Goal: Task Accomplishment & Management: Use online tool/utility

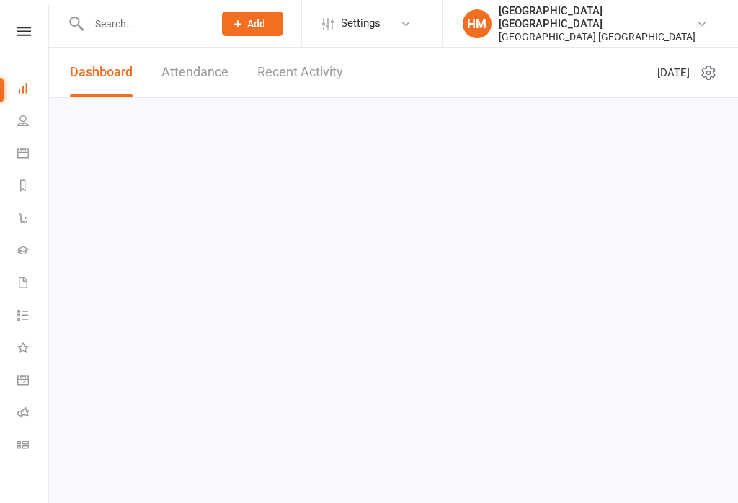
click at [33, 30] on link at bounding box center [24, 31] width 51 height 9
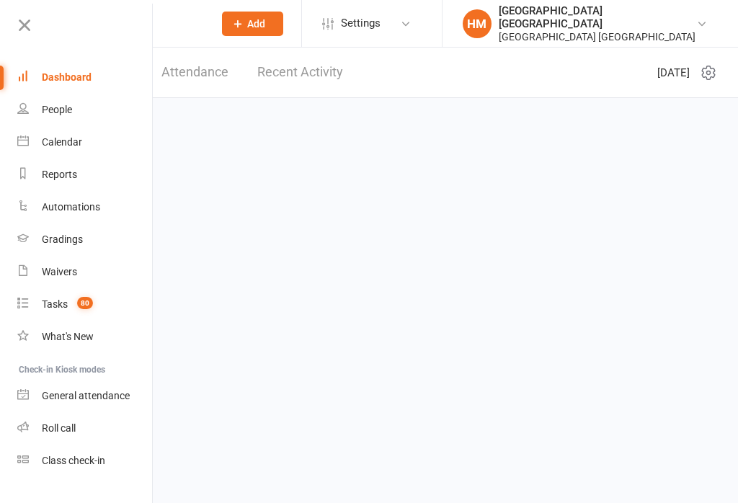
click at [96, 466] on div "Class check-in" at bounding box center [73, 461] width 63 height 12
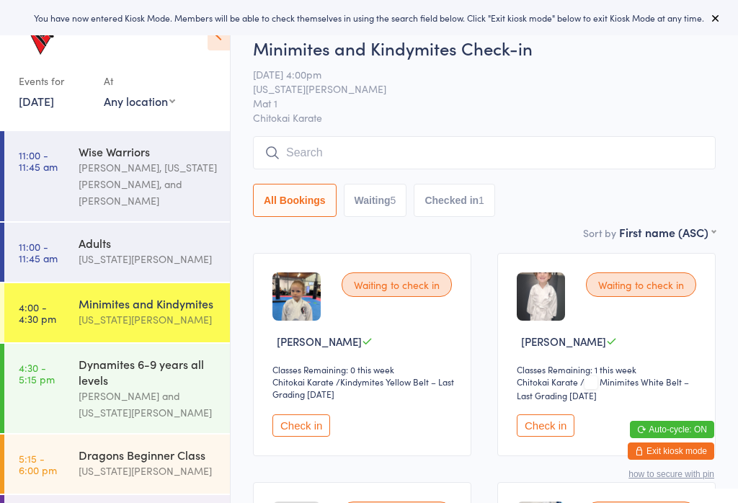
click at [721, 18] on icon at bounding box center [716, 18] width 12 height 12
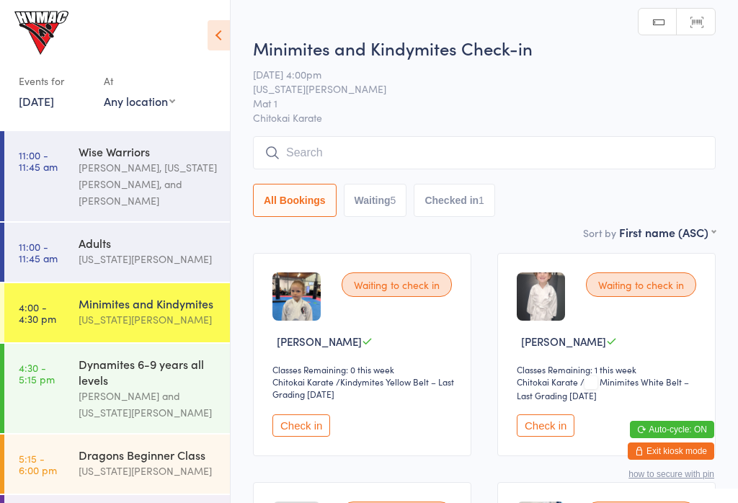
click at [221, 40] on icon at bounding box center [219, 35] width 22 height 30
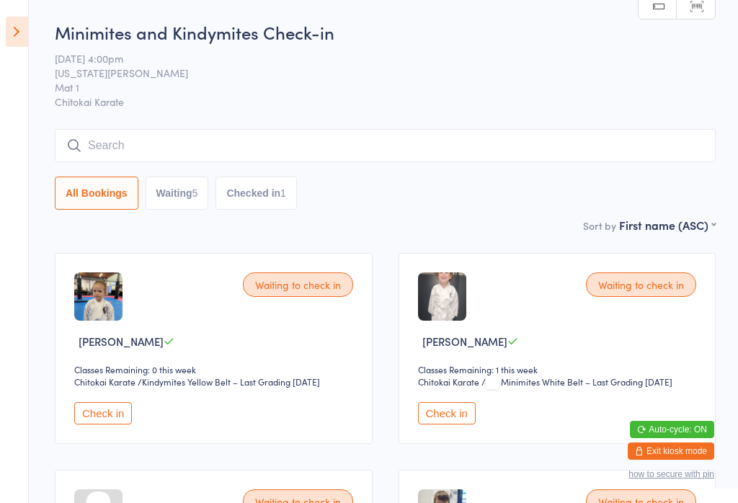
click at [639, 141] on input "search" at bounding box center [385, 145] width 661 height 33
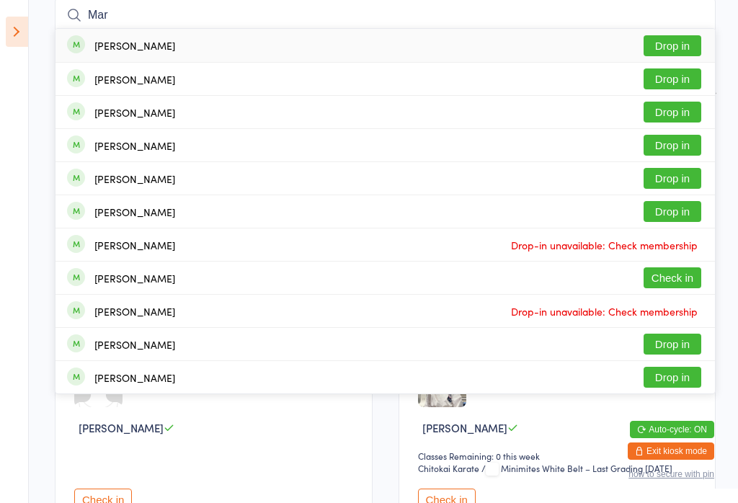
click at [74, 6] on input "Mar" at bounding box center [385, 15] width 661 height 33
type input "Mar"
click at [682, 37] on button "Drop in" at bounding box center [673, 45] width 58 height 21
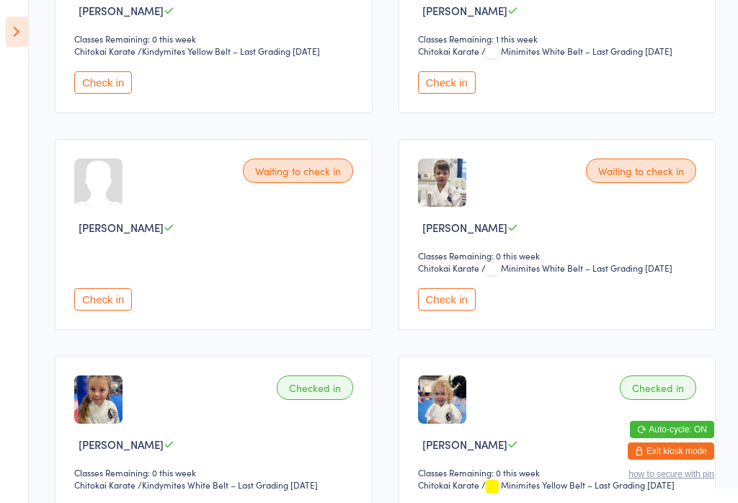
scroll to position [332, 0]
click at [107, 309] on button "Check in" at bounding box center [103, 299] width 58 height 22
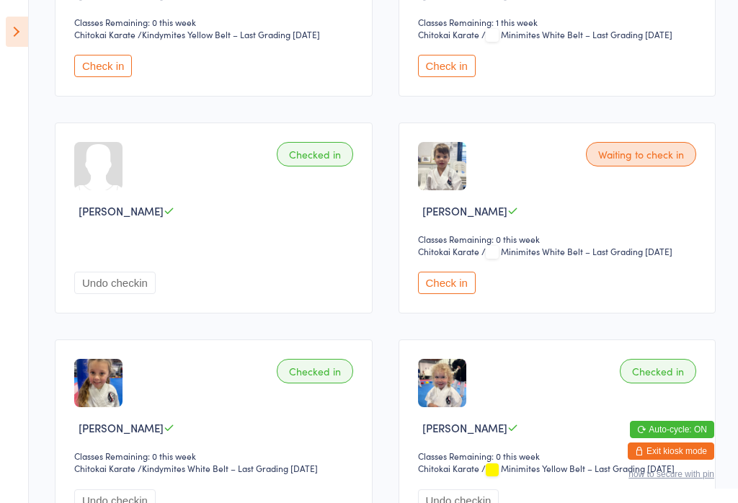
scroll to position [348, 0]
click at [14, 24] on icon at bounding box center [17, 32] width 22 height 30
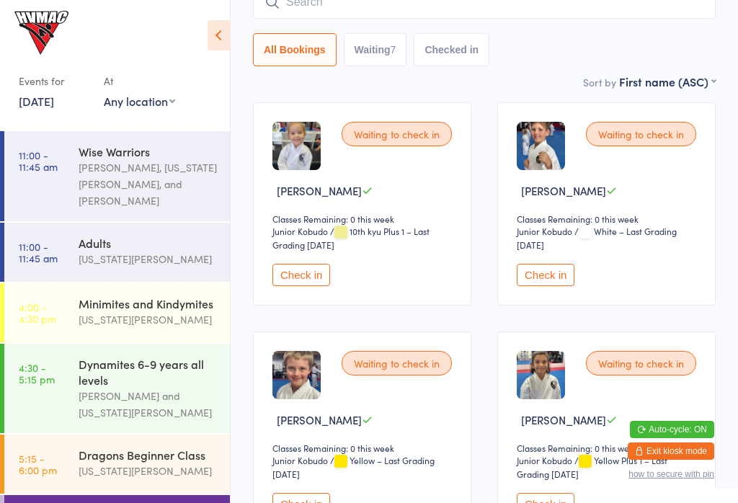
scroll to position [152, 0]
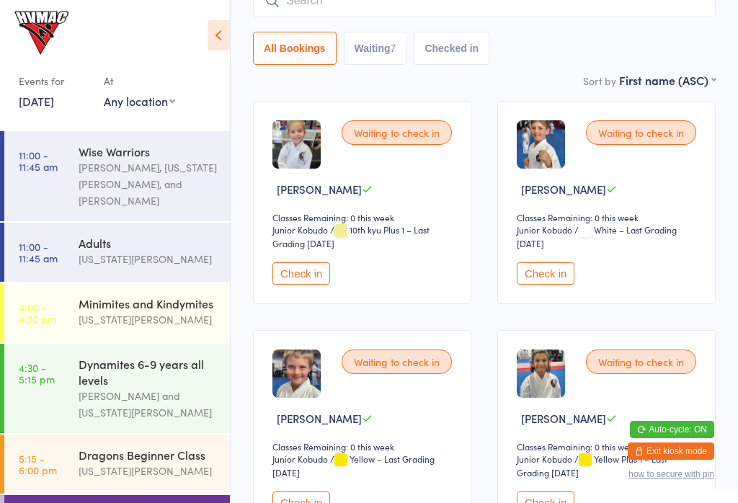
click at [545, 285] on button "Check in" at bounding box center [546, 273] width 58 height 22
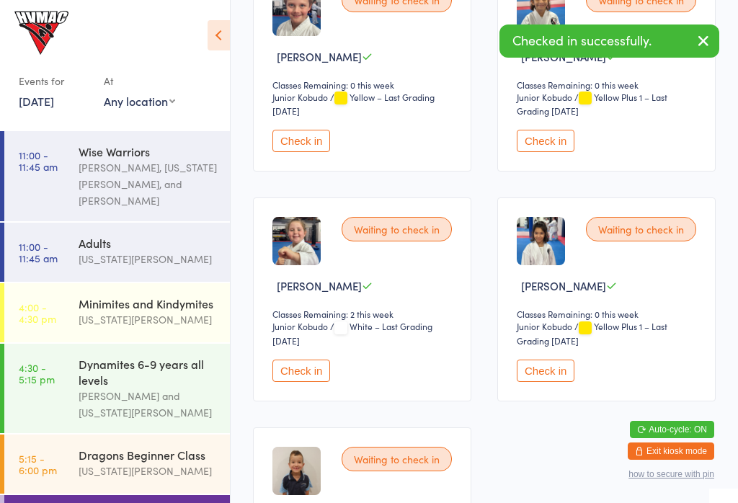
scroll to position [515, 0]
click at [294, 333] on select "Junior Kobudo" at bounding box center [312, 326] width 78 height 14
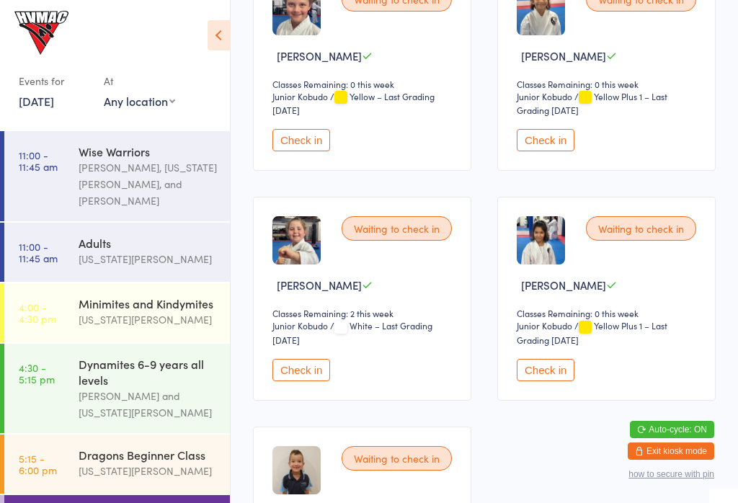
click at [300, 381] on button "Check in" at bounding box center [302, 370] width 58 height 22
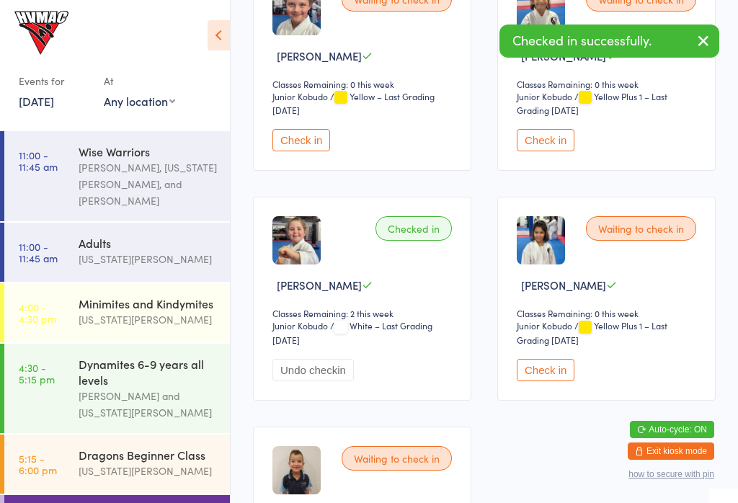
click at [53, 301] on time "4:00 - 4:30 pm" at bounding box center [37, 312] width 37 height 23
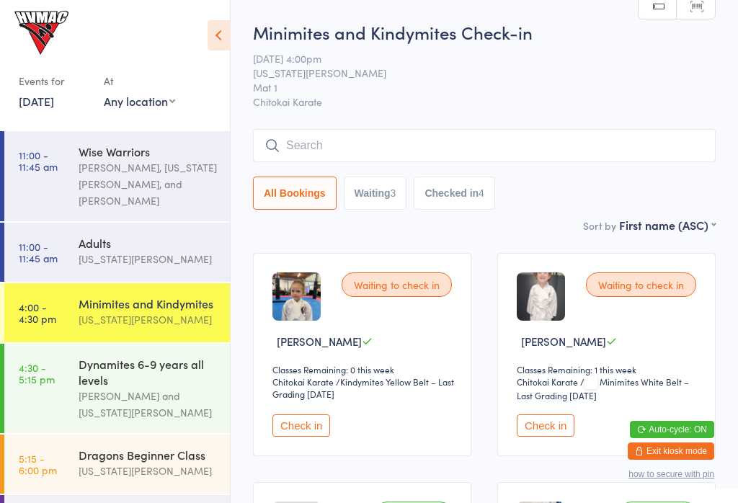
click at [382, 187] on button "Waiting 3" at bounding box center [375, 193] width 63 height 33
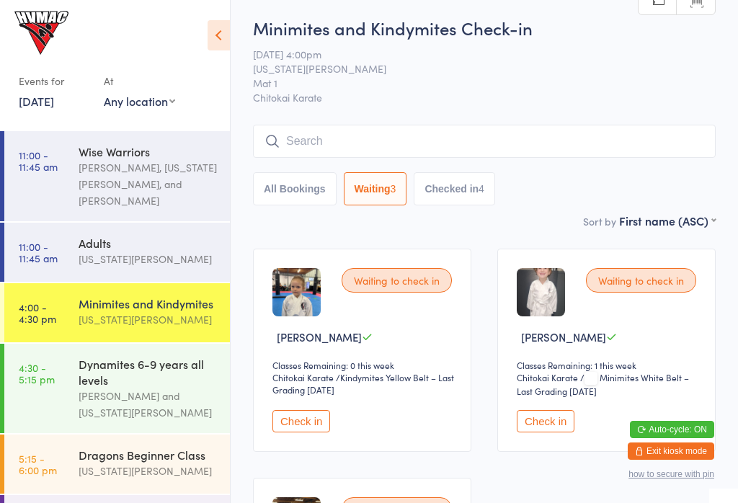
scroll to position [1, 0]
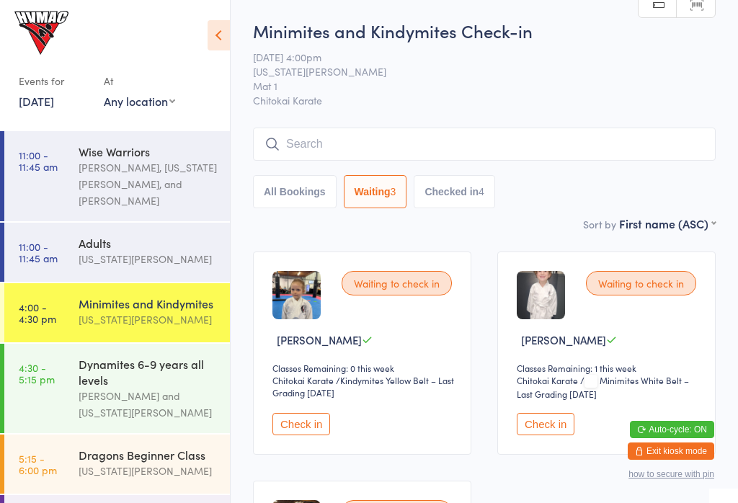
click at [317, 388] on select "Chitokai Karate" at bounding box center [314, 381] width 82 height 14
click at [314, 436] on button "Check in" at bounding box center [302, 424] width 58 height 22
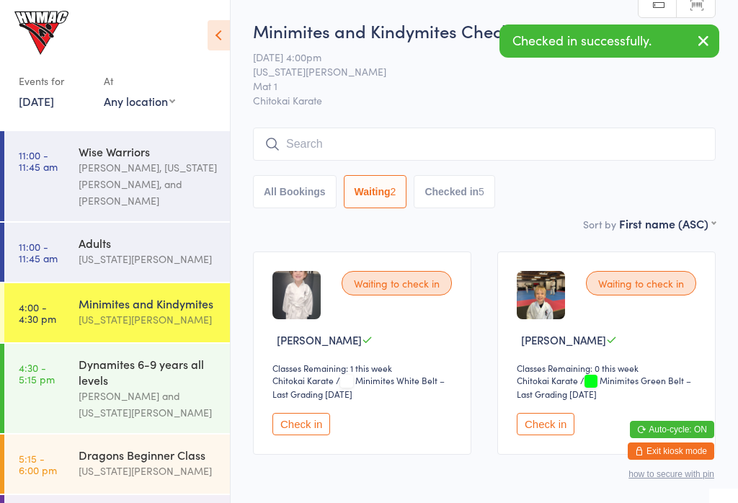
click at [143, 356] on div "Dynamites 6-9 years all levels" at bounding box center [148, 372] width 139 height 32
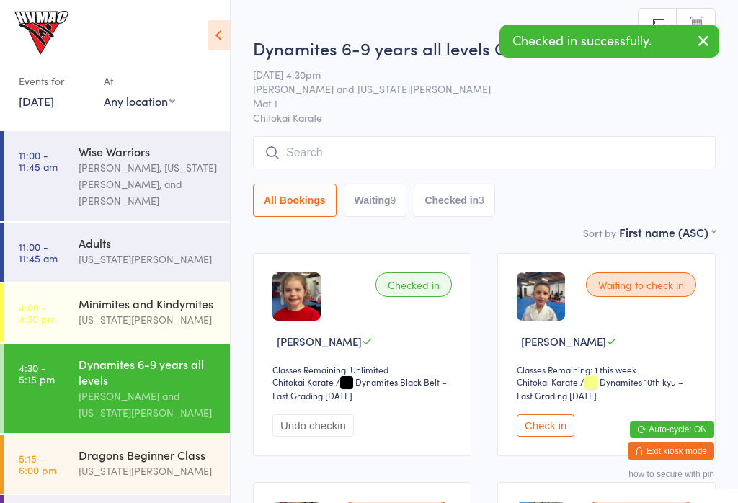
click at [213, 21] on icon at bounding box center [219, 35] width 22 height 30
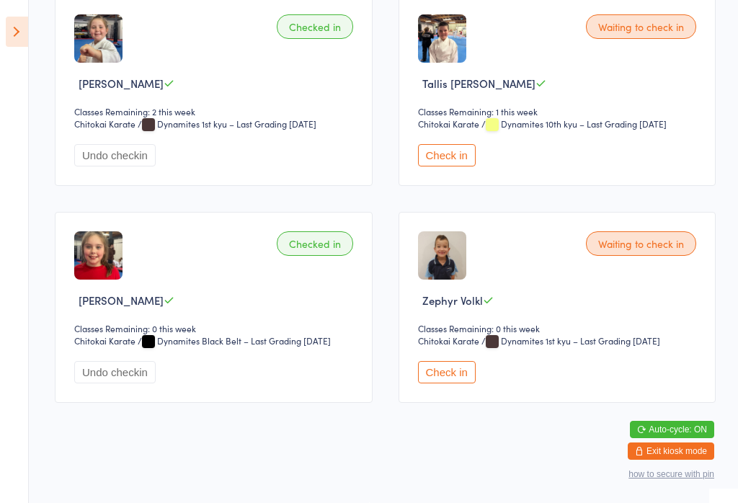
scroll to position [1164, 0]
click at [454, 384] on button "Check in" at bounding box center [447, 372] width 58 height 22
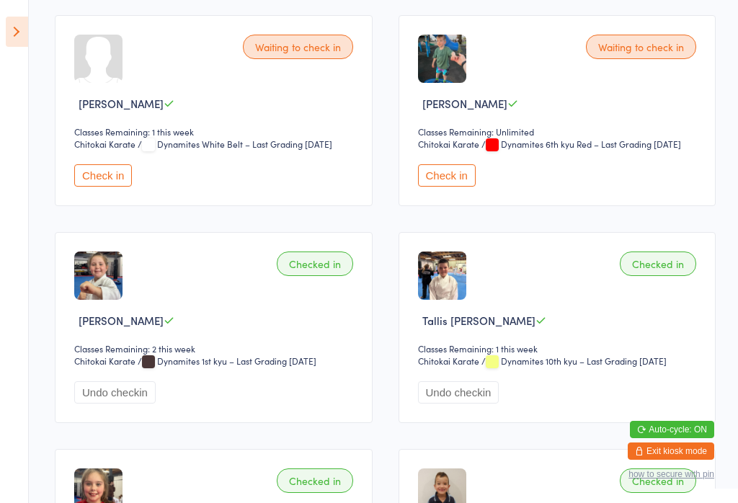
scroll to position [903, 0]
click at [93, 186] on button "Check in" at bounding box center [103, 175] width 58 height 22
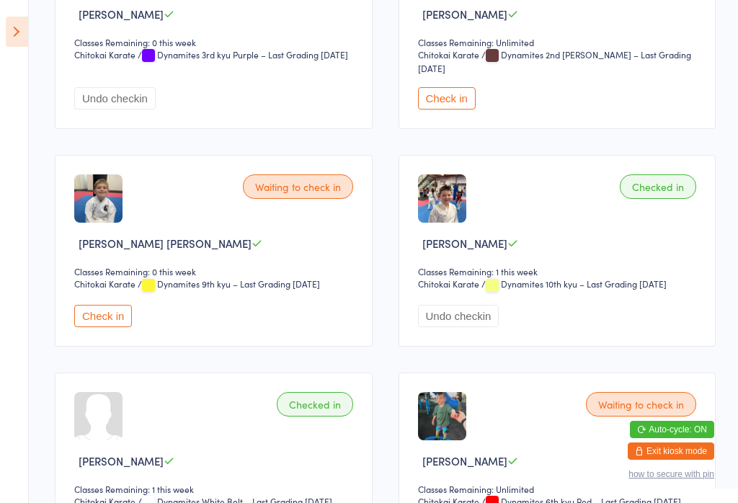
scroll to position [538, 0]
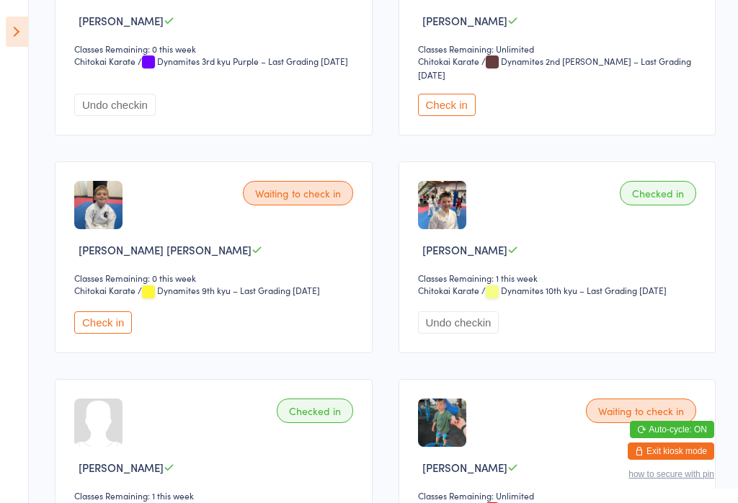
click at [116, 334] on button "Check in" at bounding box center [103, 322] width 58 height 22
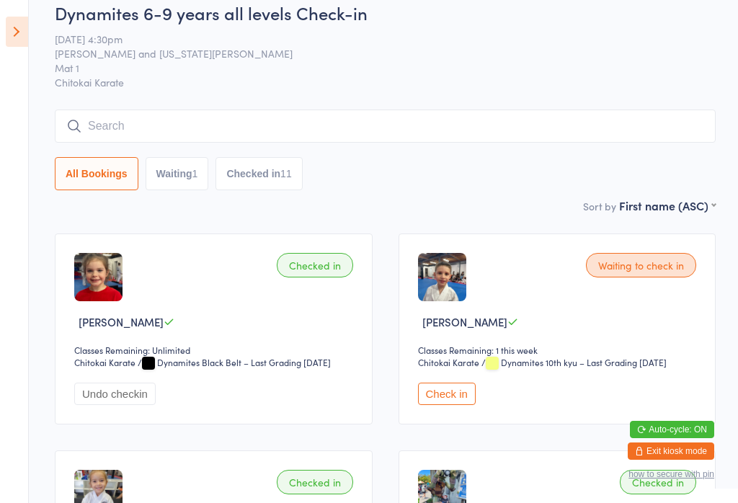
scroll to position [19, 0]
click at [156, 188] on button "Waiting 1" at bounding box center [177, 174] width 63 height 33
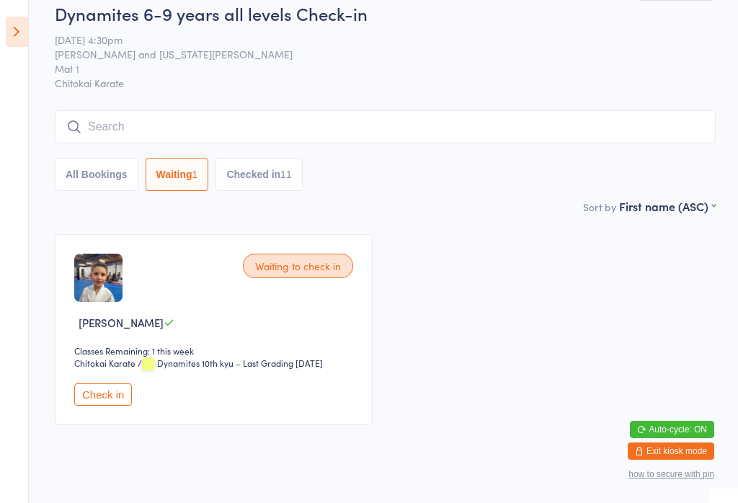
click at [264, 164] on button "Checked in 11" at bounding box center [259, 174] width 87 height 33
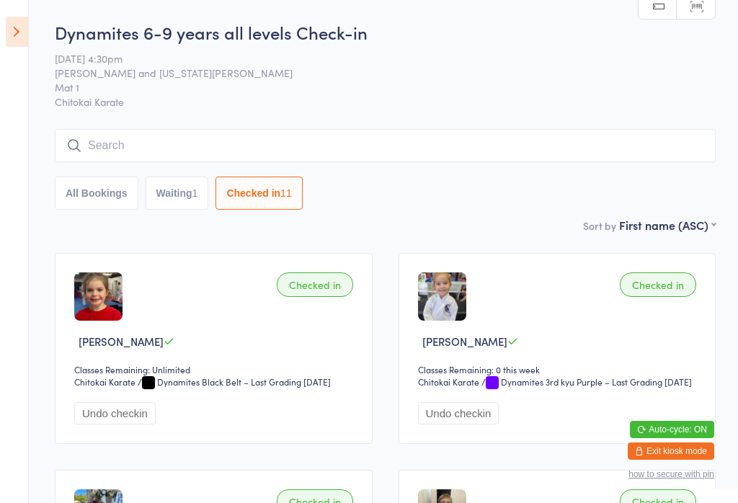
scroll to position [0, 0]
click at [610, 149] on input "search" at bounding box center [385, 145] width 661 height 33
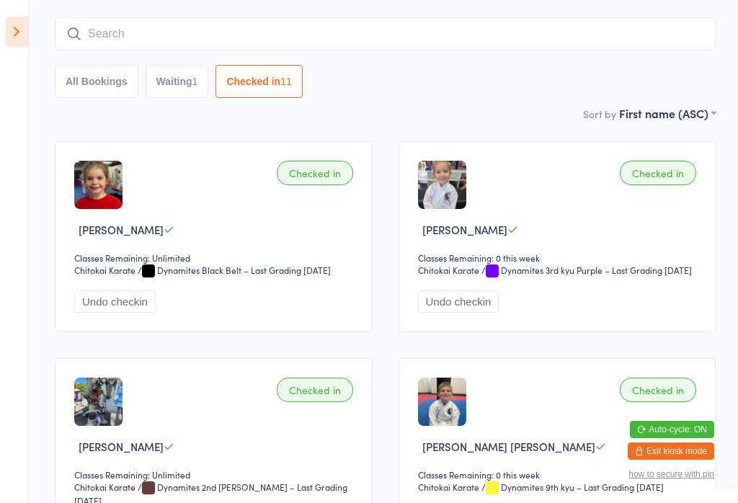
scroll to position [131, 0]
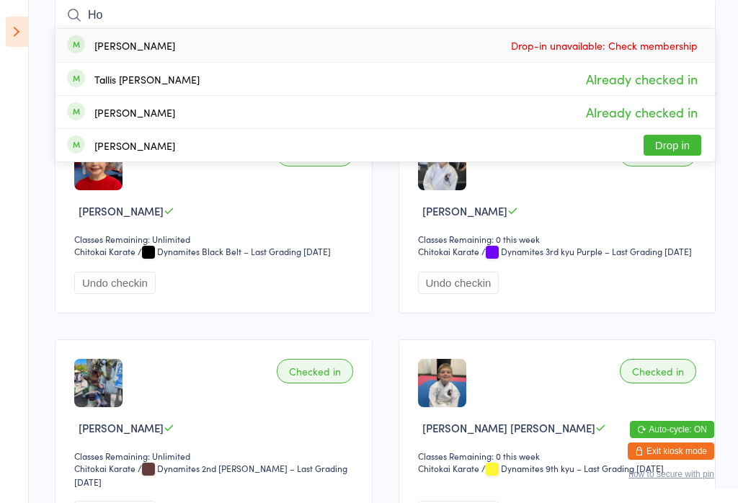
type input "H"
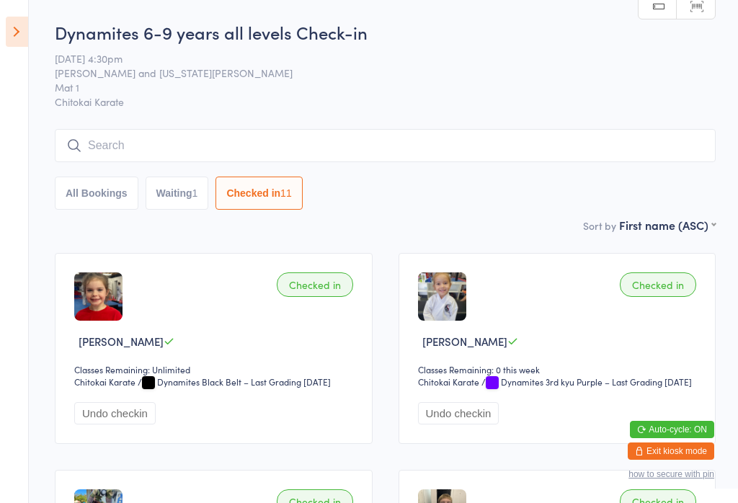
scroll to position [0, 0]
click at [170, 143] on input "search" at bounding box center [385, 145] width 661 height 33
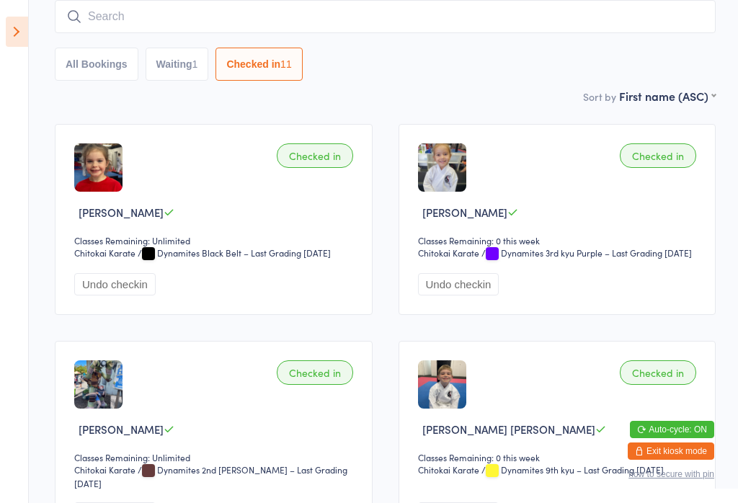
scroll to position [131, 0]
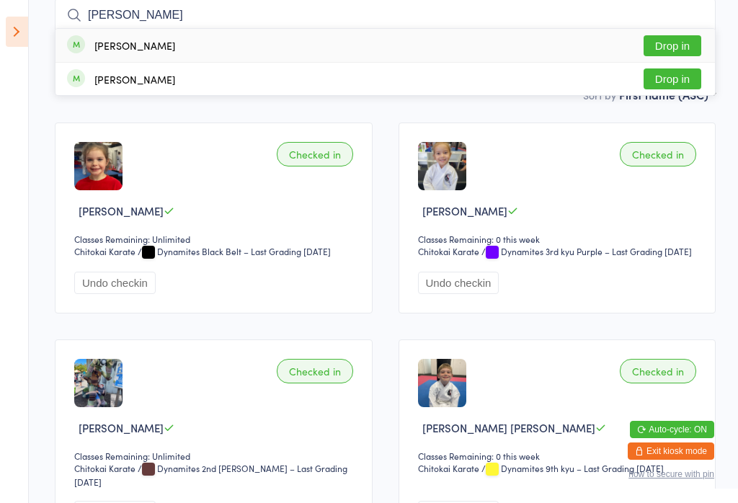
type input "Slade"
click at [688, 38] on button "Drop in" at bounding box center [673, 45] width 58 height 21
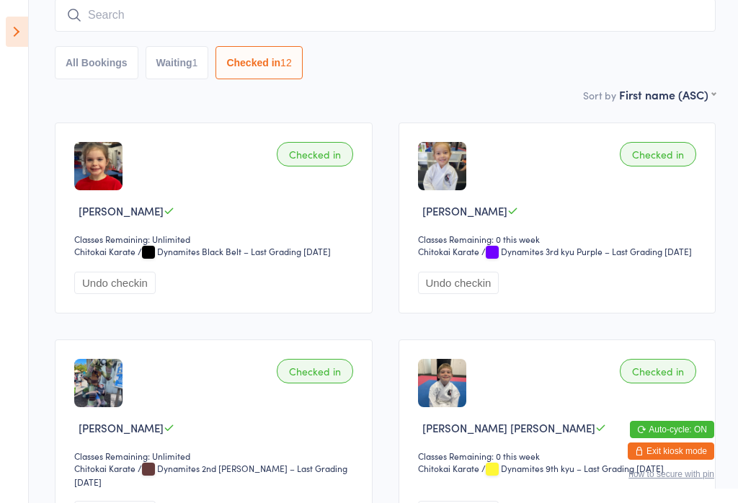
click at [22, 32] on icon at bounding box center [17, 32] width 22 height 30
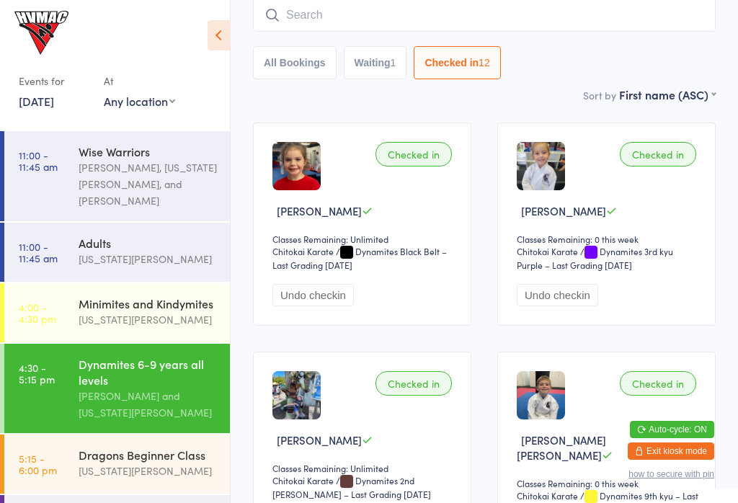
click at [118, 463] on div "Georgia Dearlove" at bounding box center [148, 471] width 139 height 17
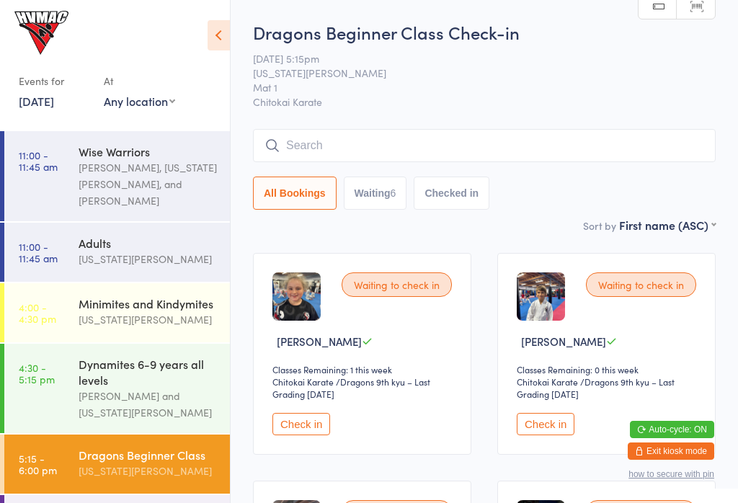
click at [228, 36] on icon at bounding box center [219, 35] width 22 height 30
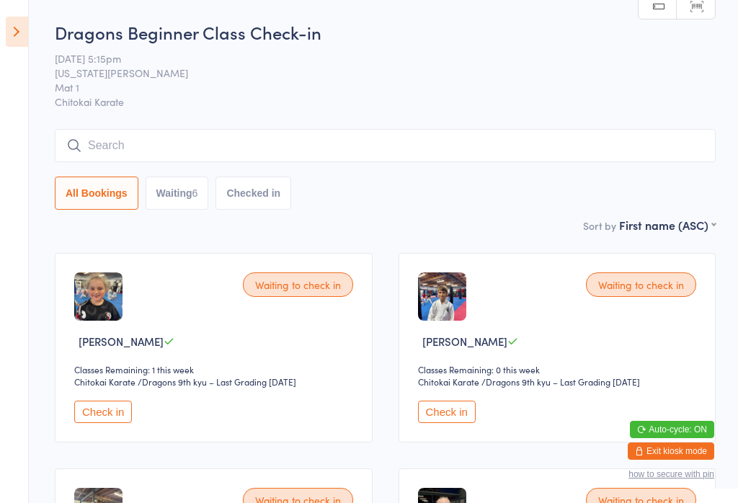
click at [683, 139] on input "search" at bounding box center [385, 145] width 661 height 33
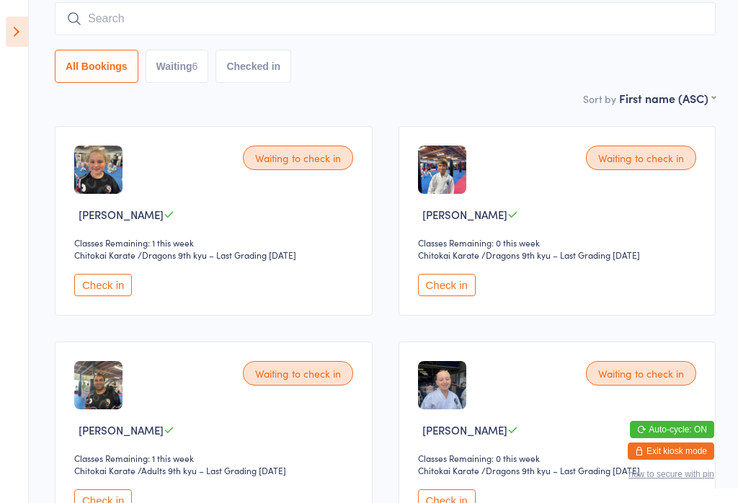
scroll to position [131, 0]
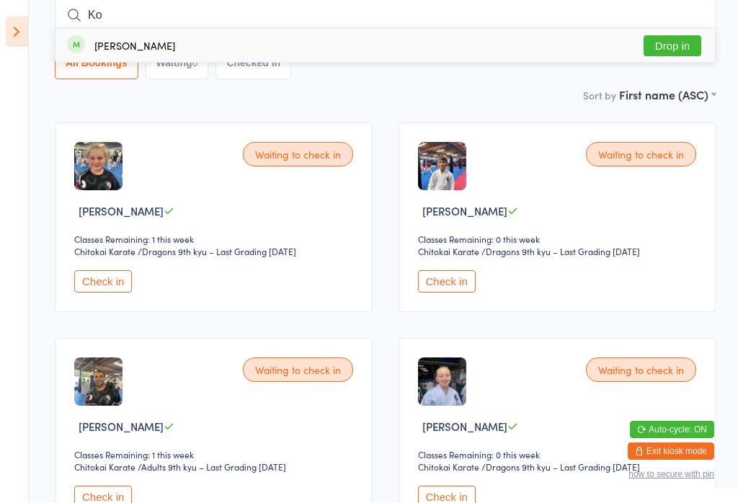
type input "K"
type input "Cobi"
click at [686, 43] on button "Drop in" at bounding box center [673, 45] width 58 height 21
click at [151, 49] on button "Waiting 6" at bounding box center [177, 62] width 63 height 33
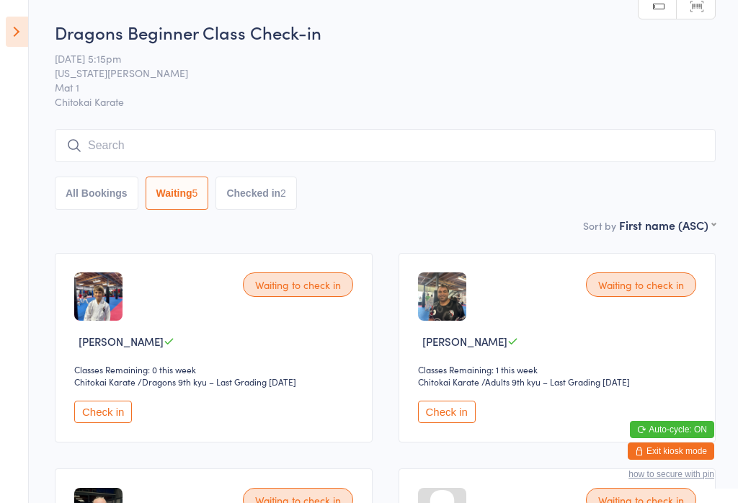
scroll to position [0, 0]
click at [286, 197] on div "2" at bounding box center [283, 193] width 6 height 12
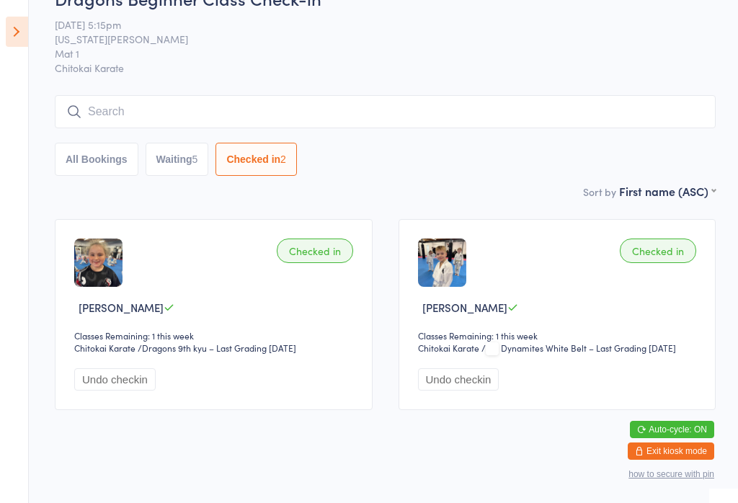
scroll to position [33, 0]
click at [495, 390] on button "Undo checkin" at bounding box center [458, 380] width 81 height 22
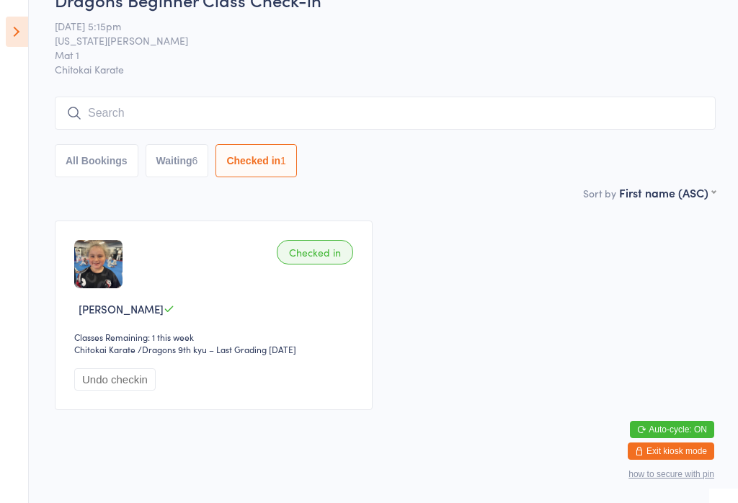
click at [112, 162] on button "All Bookings" at bounding box center [97, 160] width 84 height 33
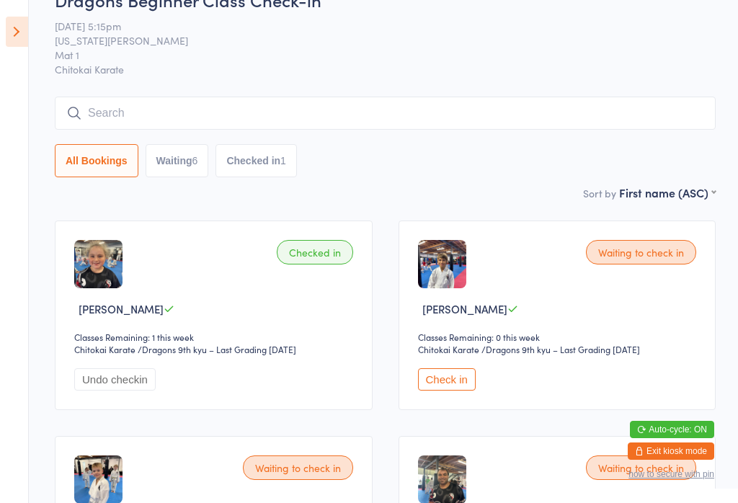
click at [6, 40] on icon at bounding box center [17, 32] width 22 height 30
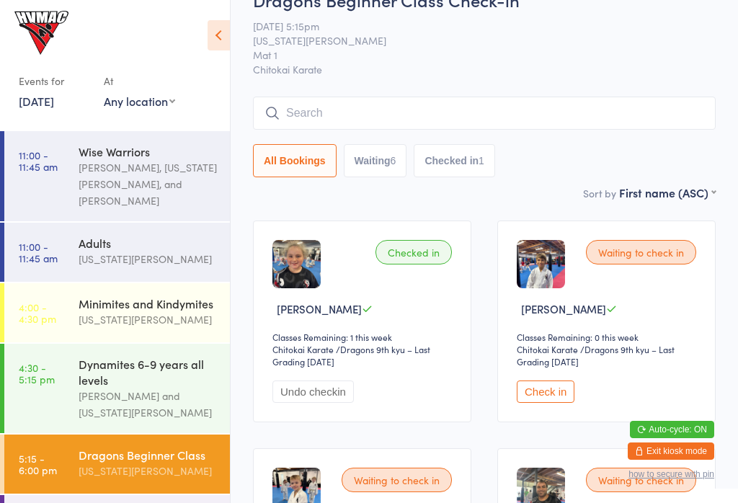
click at [68, 358] on link "4:30 - 5:15 pm Dynamites 6-9 years all levels Lesley Talbut and Georgia Dearlove" at bounding box center [117, 388] width 226 height 89
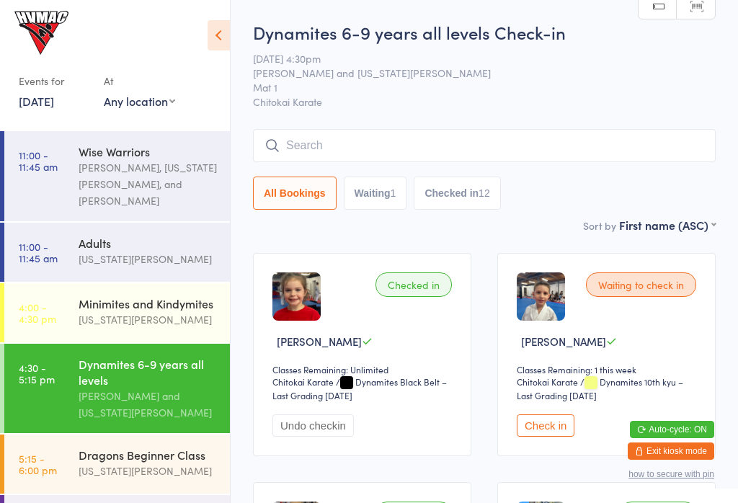
click at [146, 463] on div "Georgia Dearlove" at bounding box center [148, 471] width 139 height 17
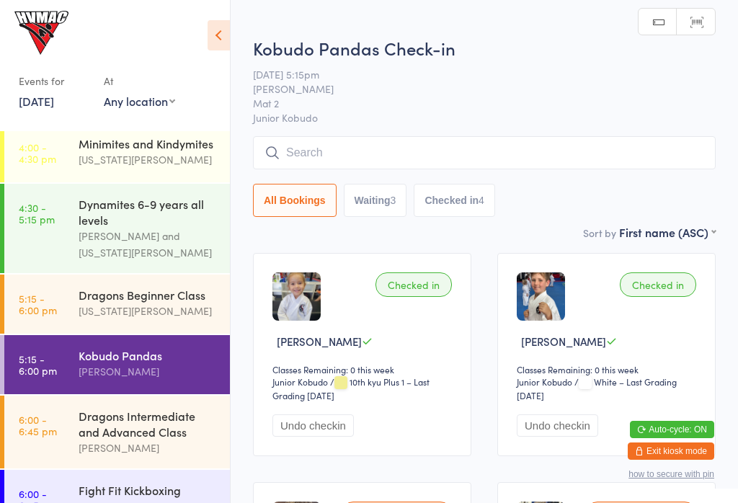
scroll to position [158, 0]
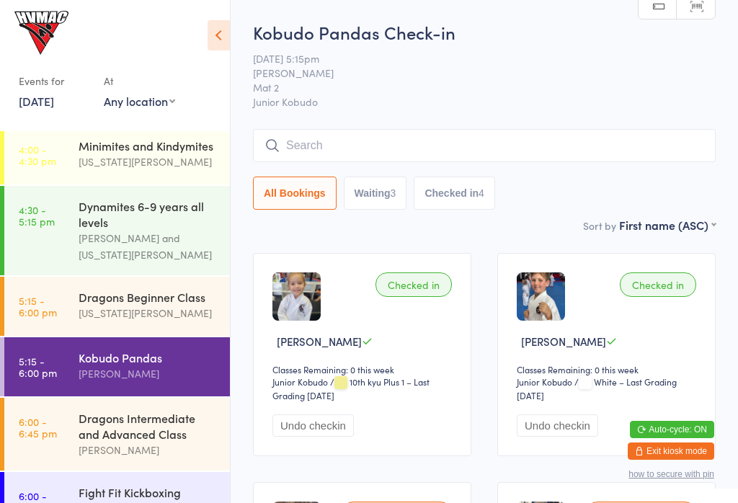
click at [28, 295] on time "5:15 - 6:00 pm" at bounding box center [38, 306] width 38 height 23
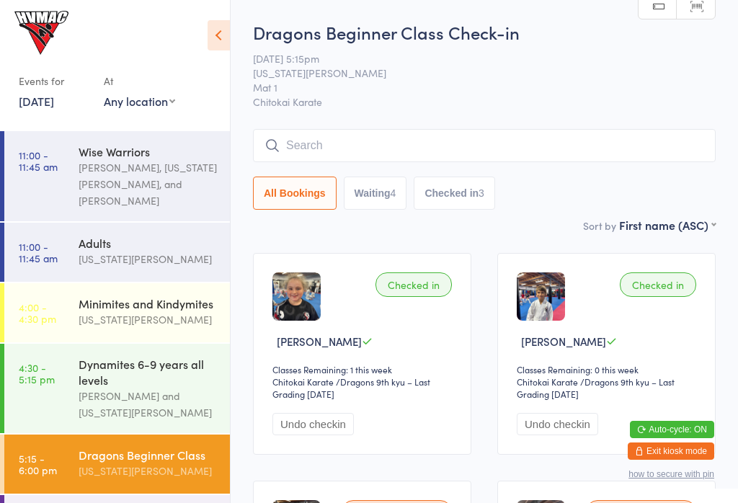
click at [115, 99] on select "Any location Mat 2 Desk Mat 1" at bounding box center [139, 101] width 71 height 16
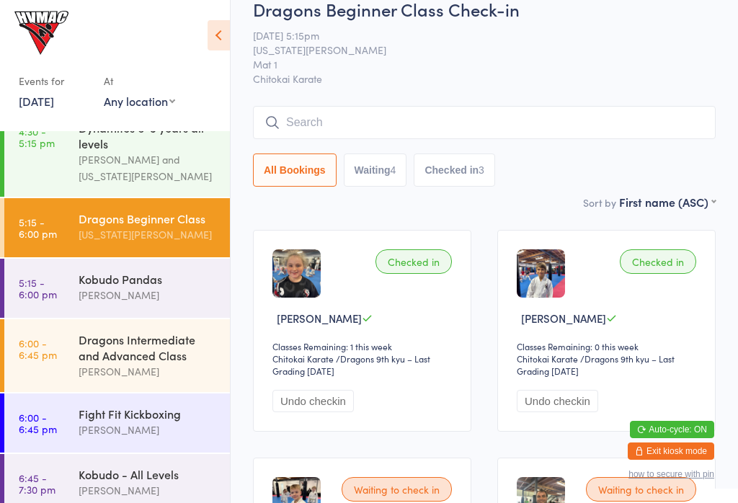
scroll to position [243, 0]
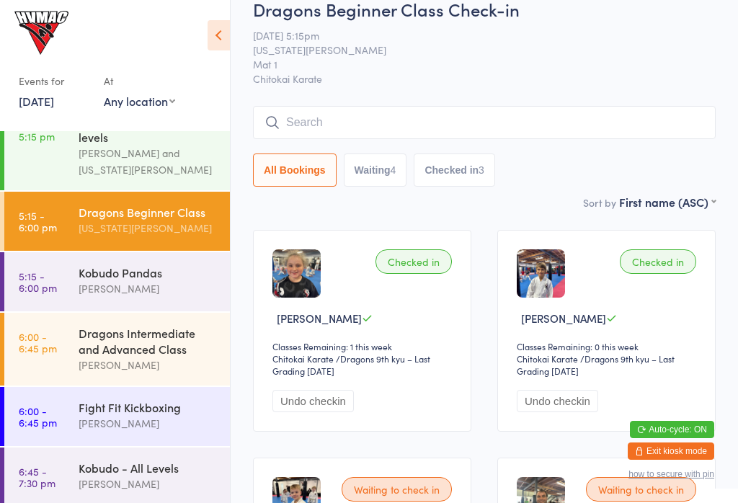
click at [162, 343] on div "Dragons Intermediate and Advanced Class" at bounding box center [148, 341] width 139 height 32
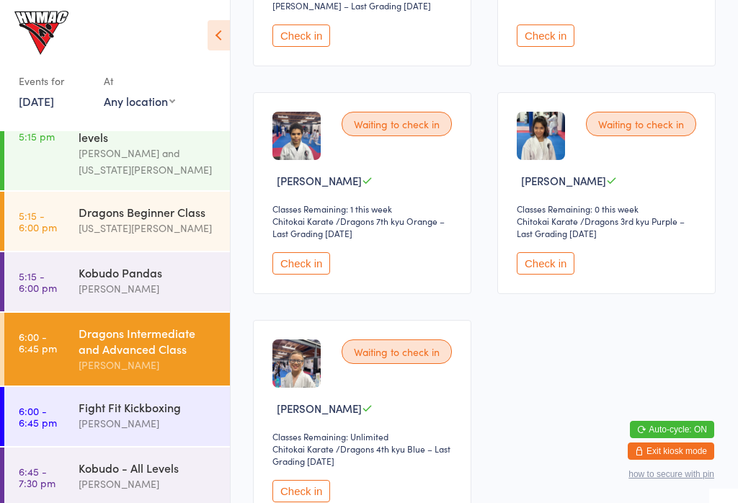
scroll to position [632, 0]
click at [179, 204] on div "Dragons Beginner Class" at bounding box center [148, 212] width 139 height 16
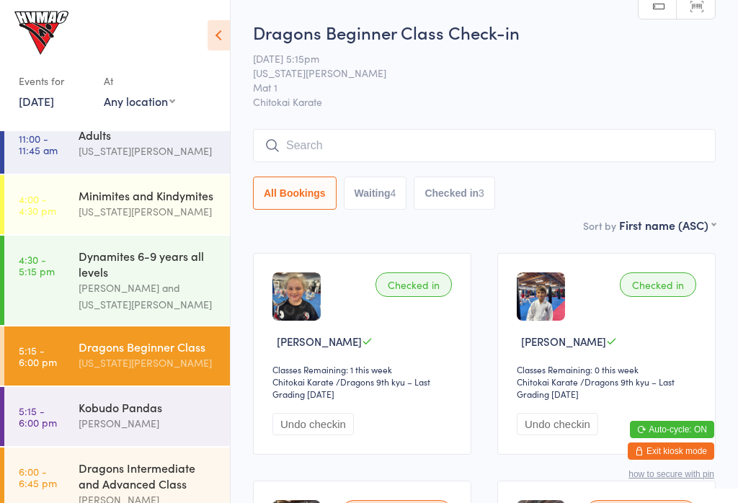
scroll to position [91, 0]
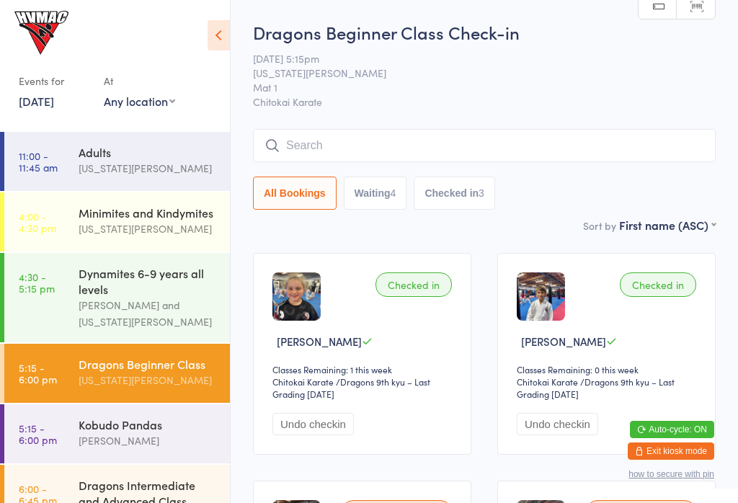
click at [152, 297] on div "Lesley Talbut and Georgia Dearlove" at bounding box center [148, 313] width 139 height 33
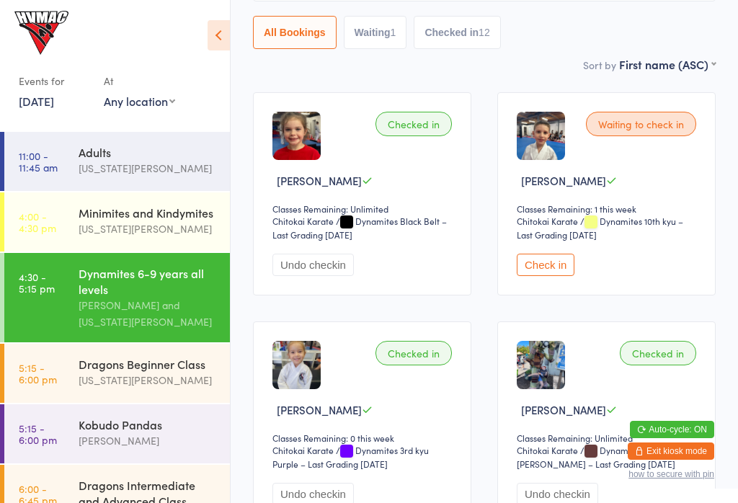
scroll to position [162, 0]
click at [141, 379] on div "Dragons Beginner Class Georgia Dearlove" at bounding box center [154, 372] width 151 height 57
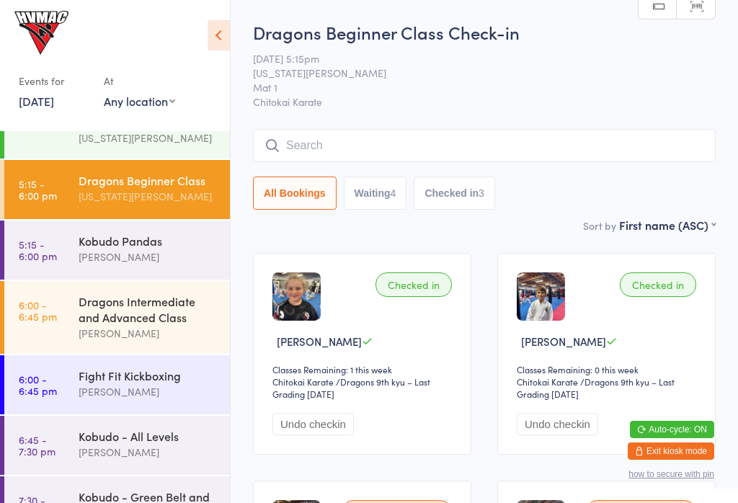
scroll to position [288, 0]
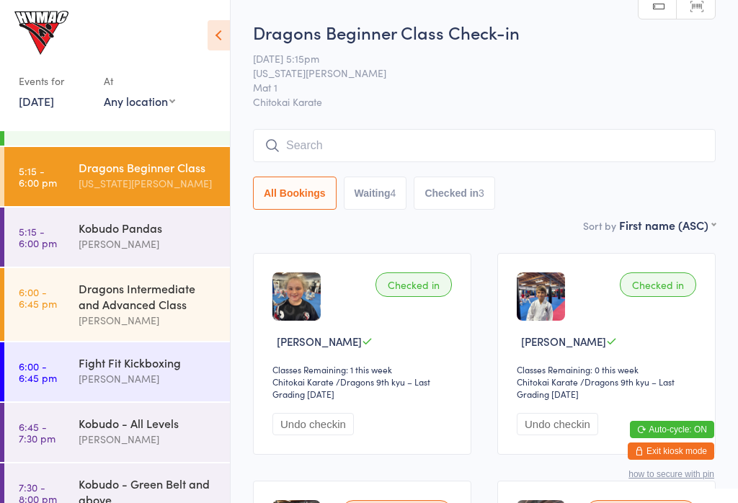
click at [155, 302] on div "Dragons Intermediate and Advanced Class" at bounding box center [148, 296] width 139 height 32
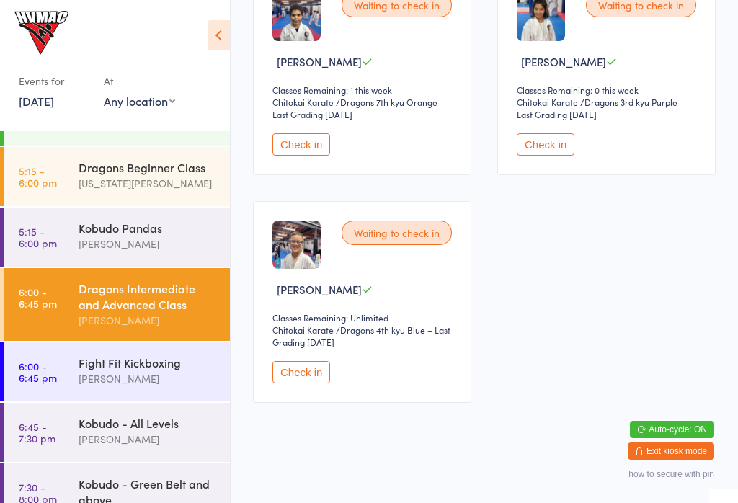
scroll to position [753, 0]
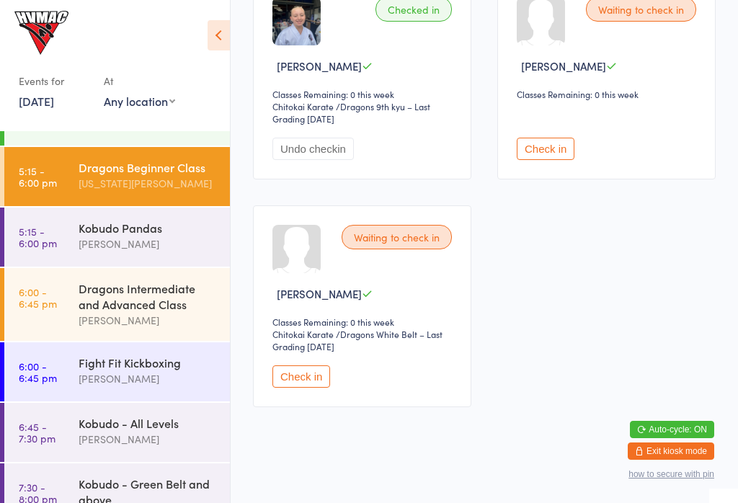
scroll to position [733, 0]
click at [562, 159] on button "Check in" at bounding box center [546, 148] width 58 height 22
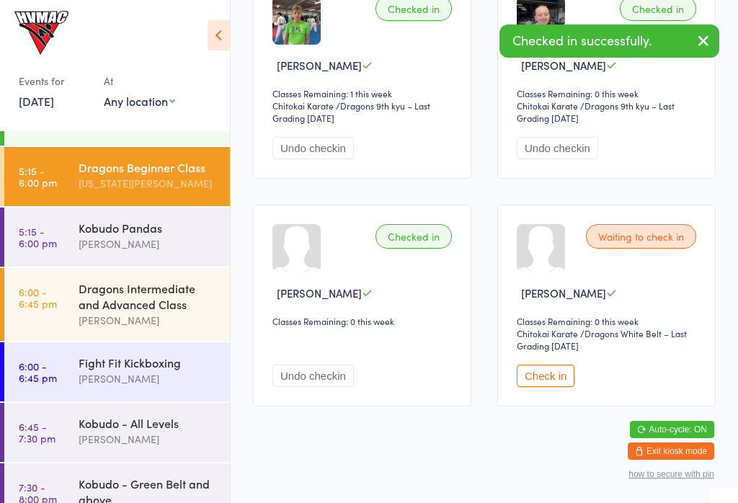
click at [568, 387] on button "Check in" at bounding box center [546, 376] width 58 height 22
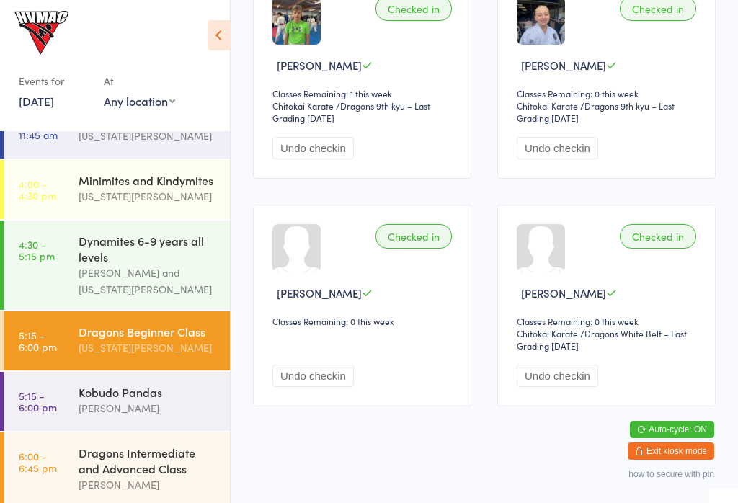
scroll to position [120, 0]
